Goal: Task Accomplishment & Management: Use online tool/utility

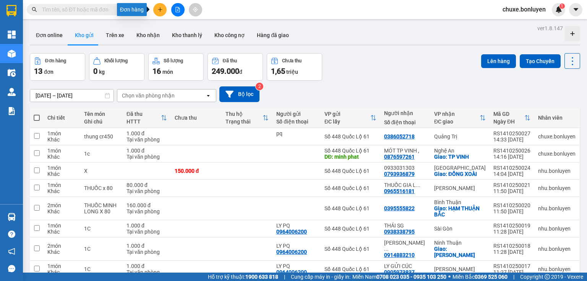
drag, startPoint x: 0, startPoint y: 0, endPoint x: 160, endPoint y: 14, distance: 160.3
click at [160, 14] on button at bounding box center [159, 9] width 13 height 13
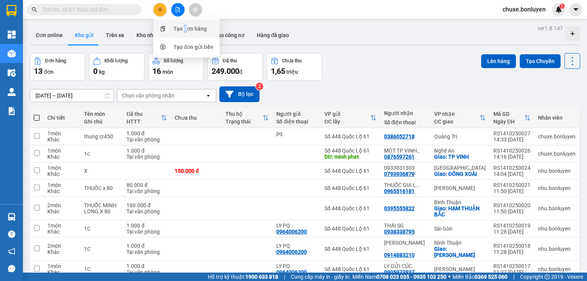
click at [186, 31] on div "Tạo đơn hàng" at bounding box center [189, 28] width 33 height 8
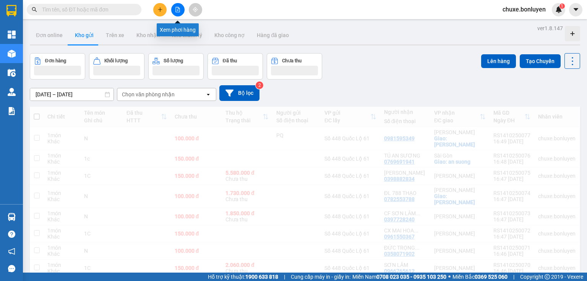
click at [177, 13] on button at bounding box center [177, 9] width 13 height 13
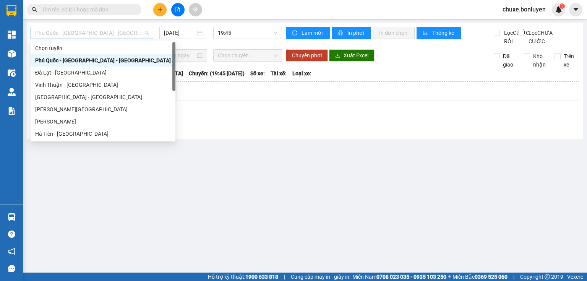
click at [137, 31] on span "Phú Quốc - Sài Gòn - Bình Phước" at bounding box center [91, 32] width 113 height 11
click at [96, 129] on div "Hà Tiên - Đà Nẵng" at bounding box center [103, 134] width 145 height 12
type input "14/10/2025"
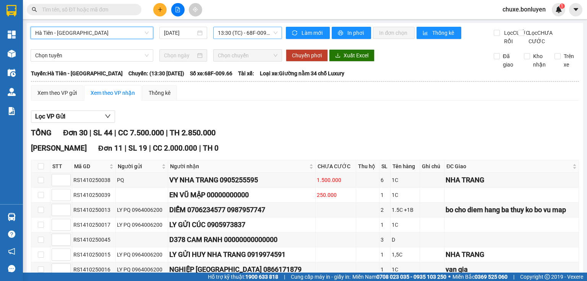
click at [237, 32] on span "13:30 (TC) - 68F-009.66" at bounding box center [248, 32] width 60 height 11
click at [55, 100] on div "Xem theo VP gửi" at bounding box center [57, 92] width 52 height 15
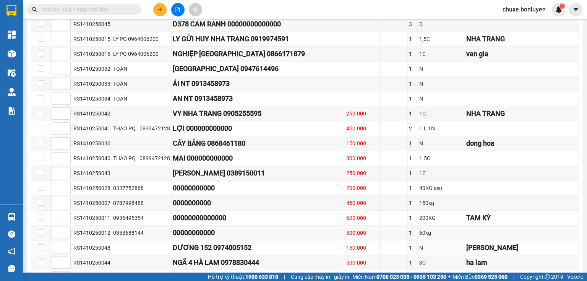
scroll to position [550, 0]
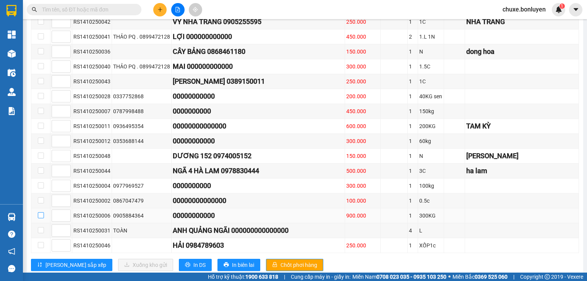
click at [40, 212] on input "checkbox" at bounding box center [41, 215] width 6 height 6
checkbox input "true"
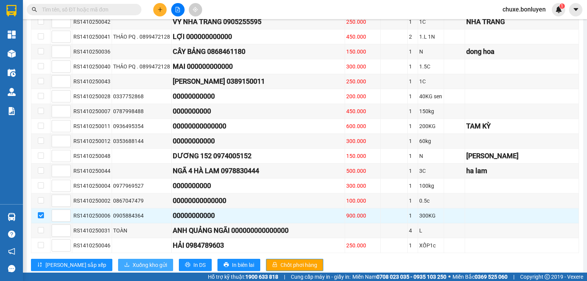
click at [133, 261] on span "Xuống kho gửi" at bounding box center [150, 265] width 34 height 8
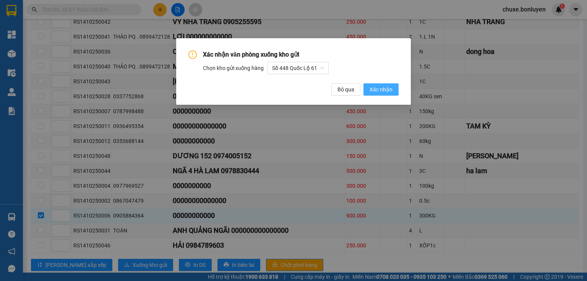
click at [376, 92] on span "Xác nhận" at bounding box center [380, 89] width 23 height 8
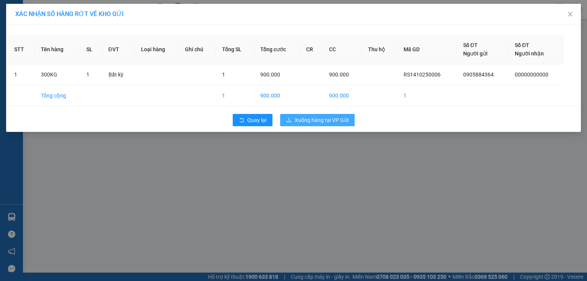
click at [328, 121] on span "Xuống hàng tại VP Gửi" at bounding box center [322, 120] width 54 height 8
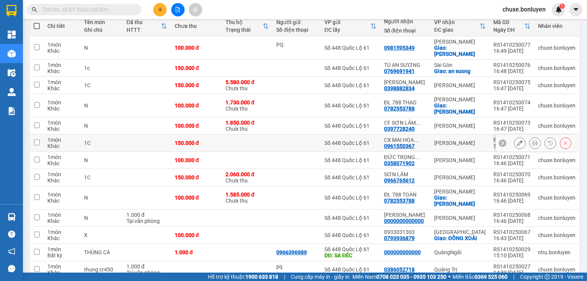
scroll to position [200, 0]
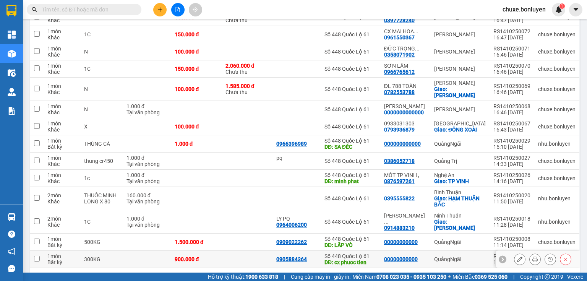
click at [236, 251] on td at bounding box center [247, 259] width 51 height 17
checkbox input "true"
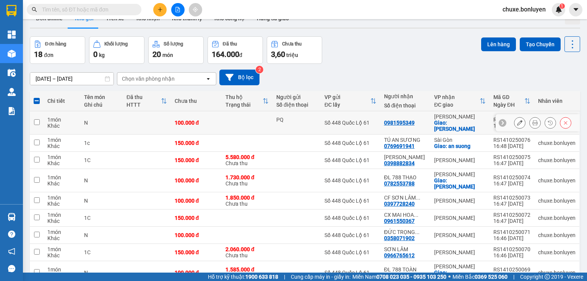
scroll to position [0, 0]
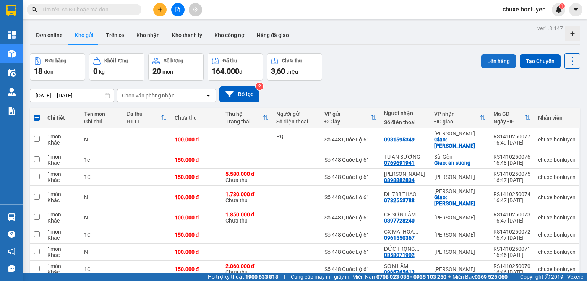
click at [486, 57] on button "Lên hàng" at bounding box center [498, 61] width 35 height 14
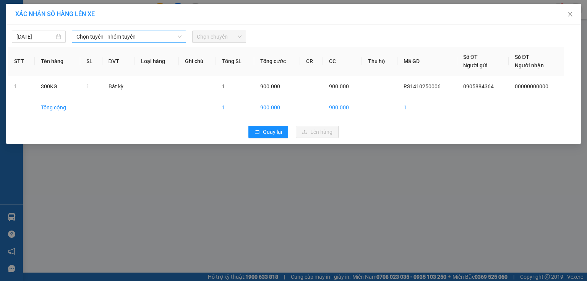
click at [122, 38] on span "Chọn tuyến - nhóm tuyến" at bounding box center [128, 36] width 105 height 11
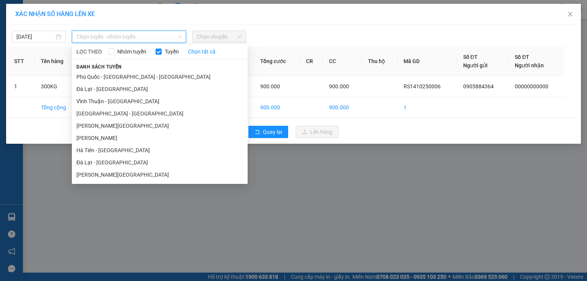
drag, startPoint x: 124, startPoint y: 153, endPoint x: 159, endPoint y: 124, distance: 45.9
click at [125, 153] on li "Hà Tiên - Đà Nẵng" at bounding box center [160, 150] width 176 height 12
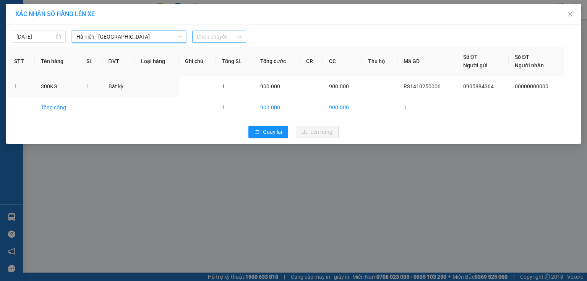
click at [206, 37] on span "Chọn chuyến" at bounding box center [219, 36] width 45 height 11
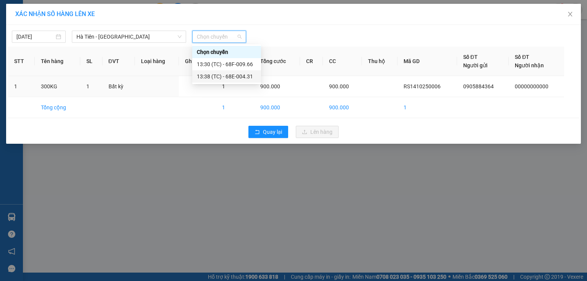
click at [241, 75] on div "13:38 (TC) - 68E-004.31" at bounding box center [227, 76] width 60 height 8
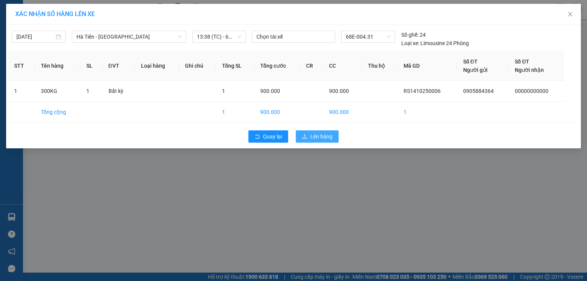
click at [336, 135] on button "Lên hàng" at bounding box center [317, 136] width 43 height 12
